Goal: Task Accomplishment & Management: Use online tool/utility

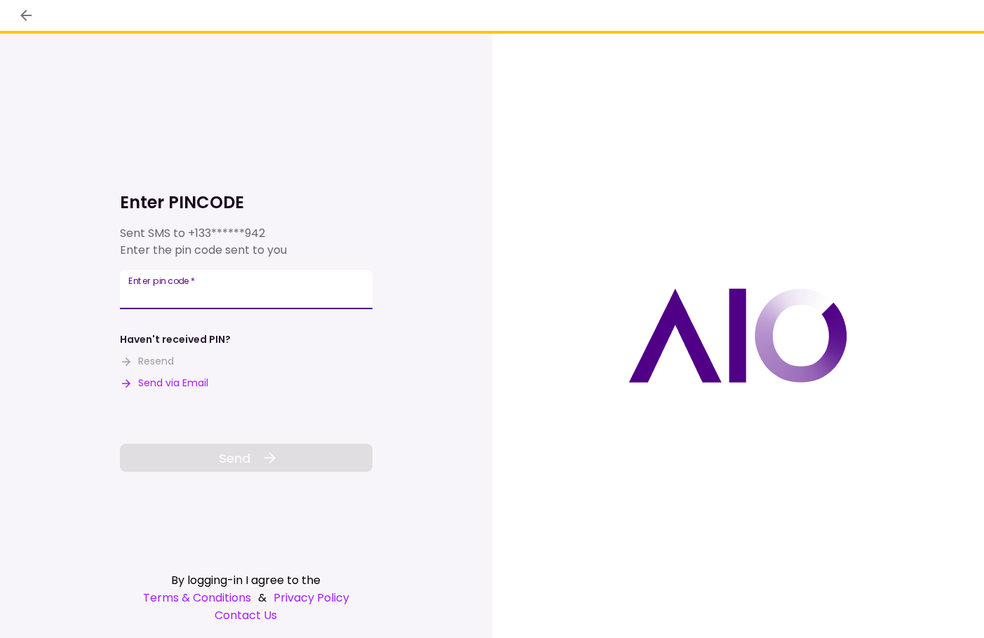
drag, startPoint x: 255, startPoint y: 288, endPoint x: 968, endPoint y: 317, distance: 713.9
click at [255, 288] on input "Enter pin code   *" at bounding box center [246, 289] width 252 height 39
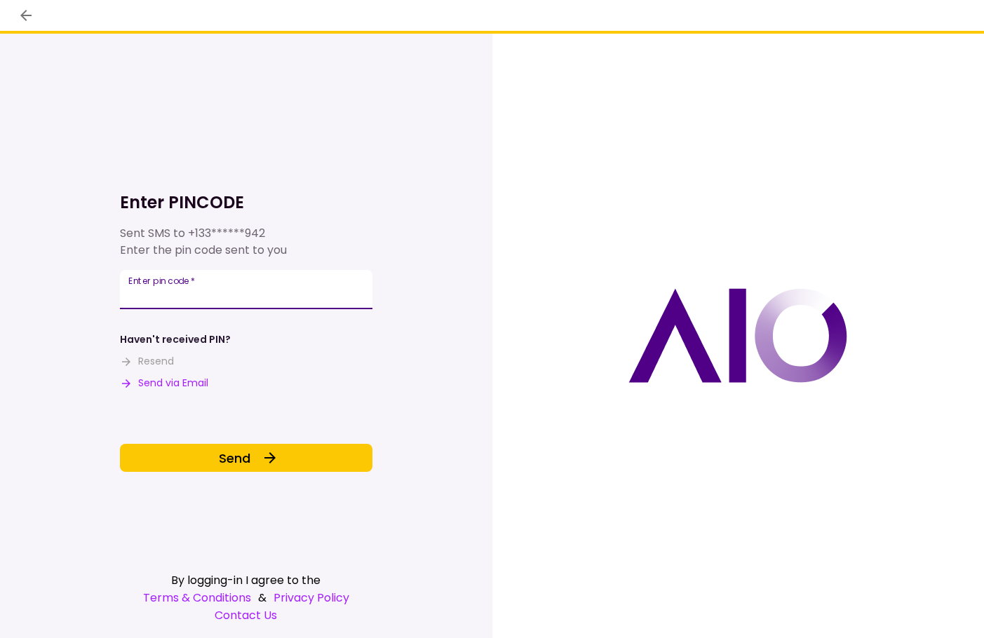
type input "******"
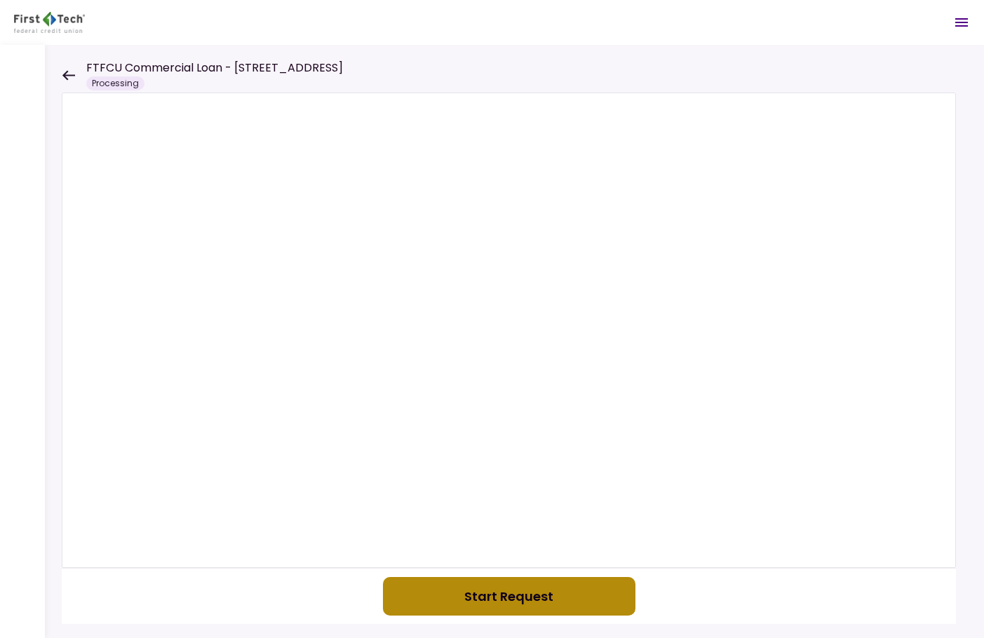
click at [492, 599] on button "Start Request" at bounding box center [509, 596] width 252 height 39
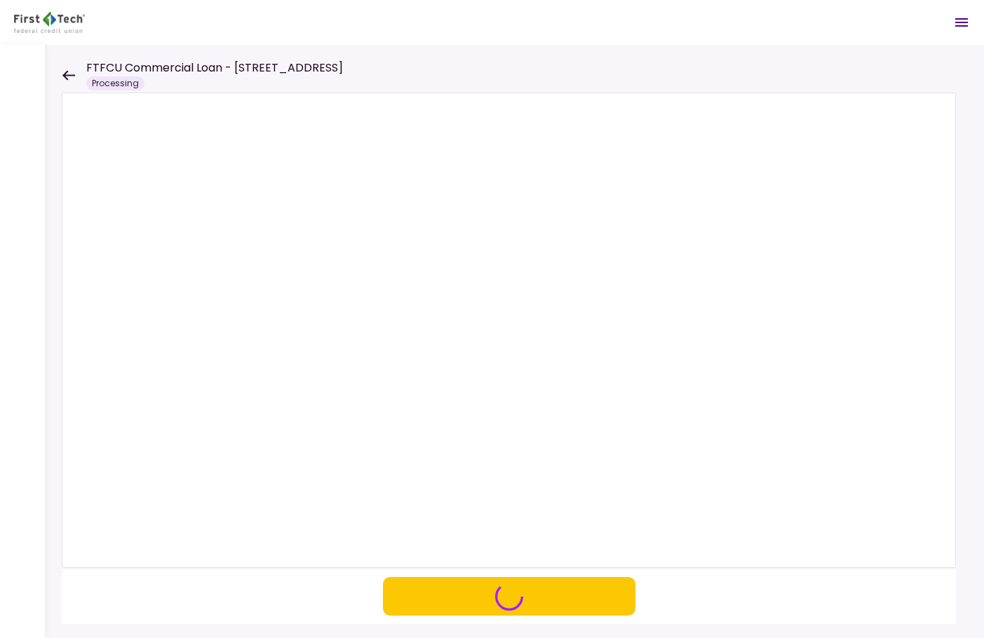
click at [69, 74] on icon at bounding box center [68, 75] width 13 height 10
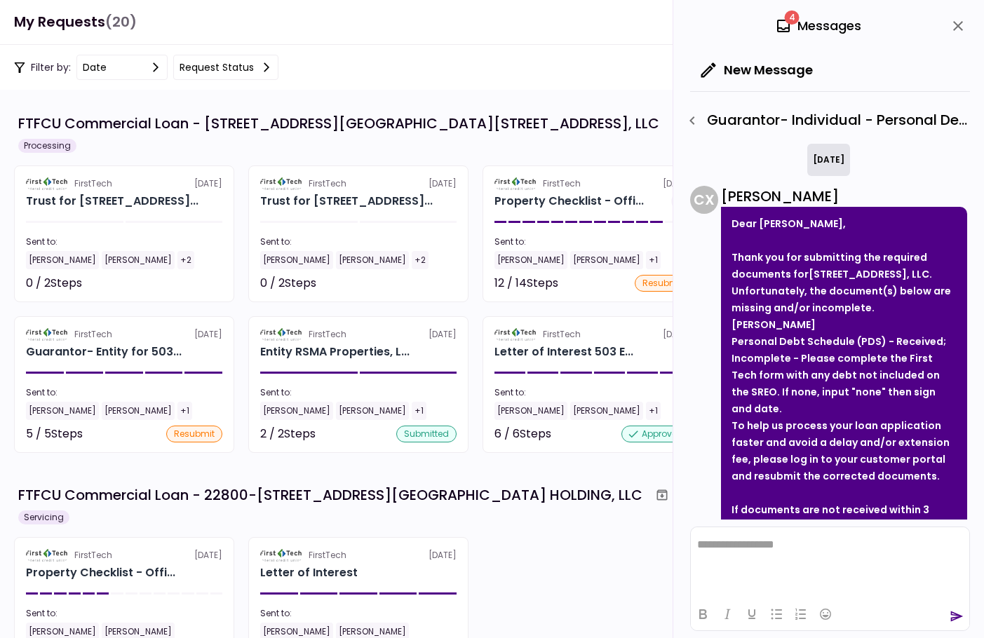
scroll to position [180, 0]
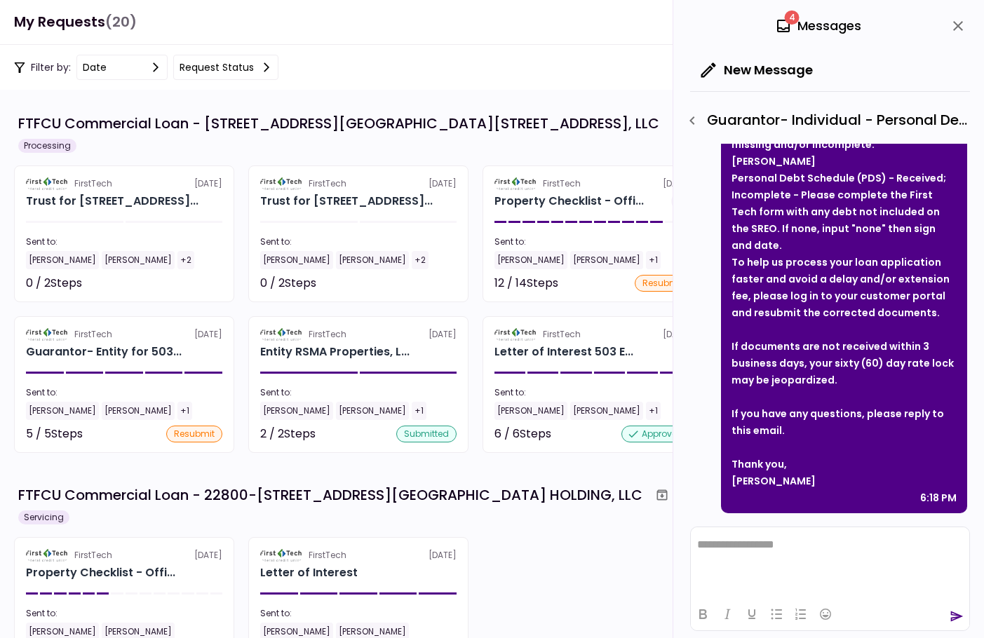
click at [957, 31] on icon "close" at bounding box center [958, 26] width 17 height 17
